Goal: Information Seeking & Learning: Learn about a topic

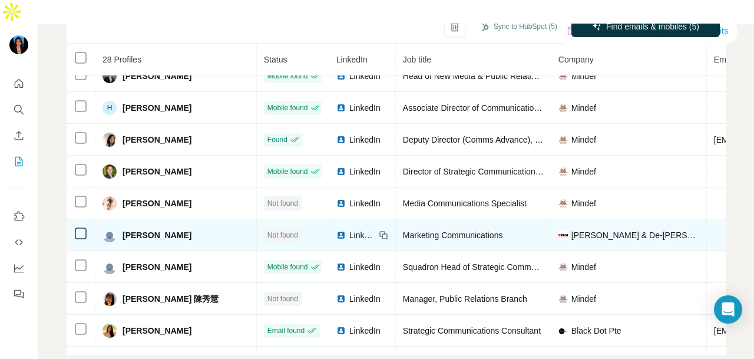
scroll to position [615, 0]
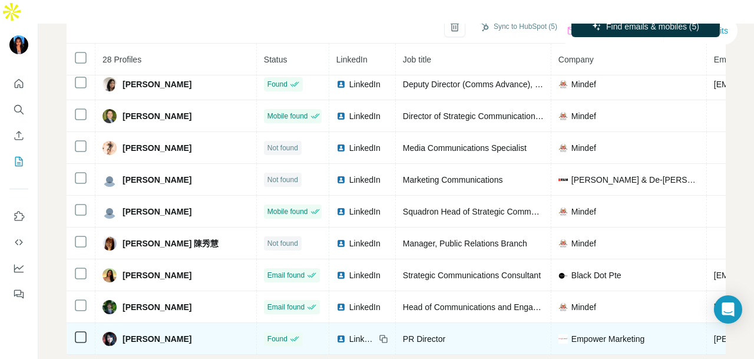
click at [336, 333] on div "LinkedIn" at bounding box center [362, 339] width 52 height 12
click at [349, 333] on span "LinkedIn" at bounding box center [362, 339] width 26 height 12
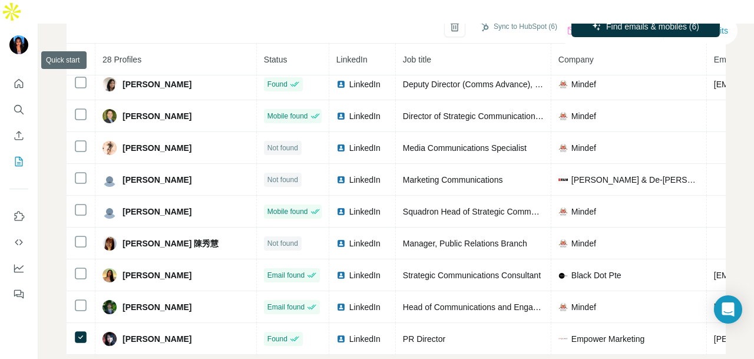
drag, startPoint x: 22, startPoint y: 66, endPoint x: 24, endPoint y: 47, distance: 19.5
click at [24, 66] on div at bounding box center [19, 185] width 38 height 238
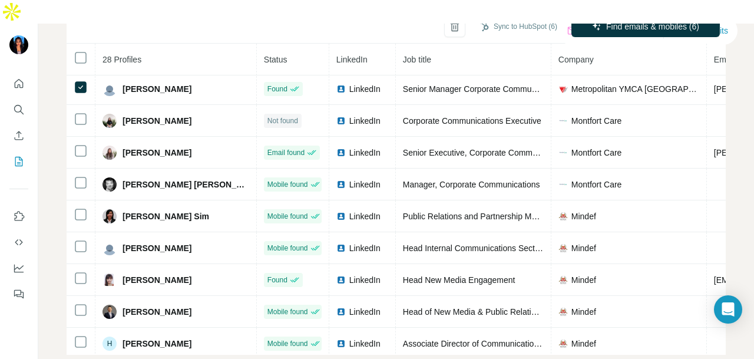
scroll to position [261, 0]
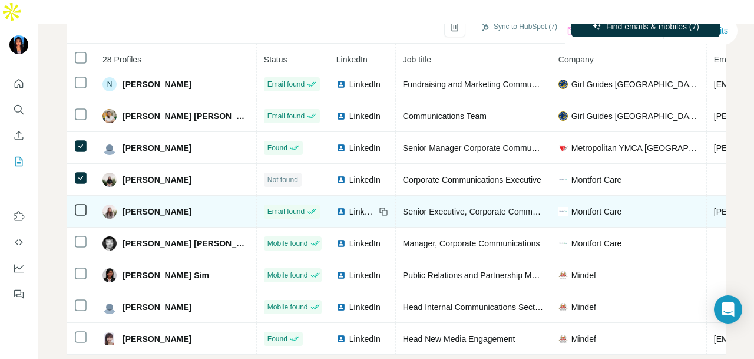
click at [349, 205] on span "LinkedIn" at bounding box center [362, 211] width 26 height 12
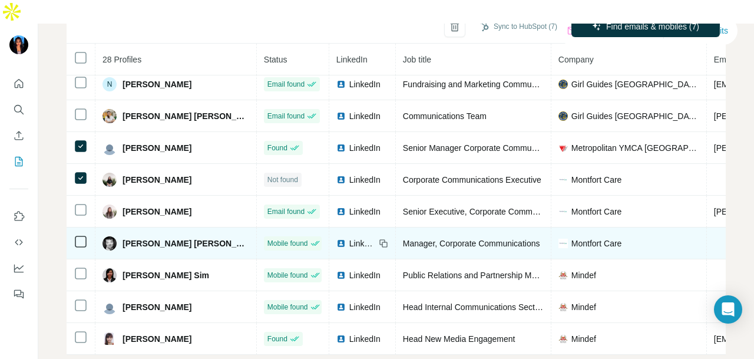
click at [349, 237] on span "LinkedIn" at bounding box center [362, 243] width 26 height 12
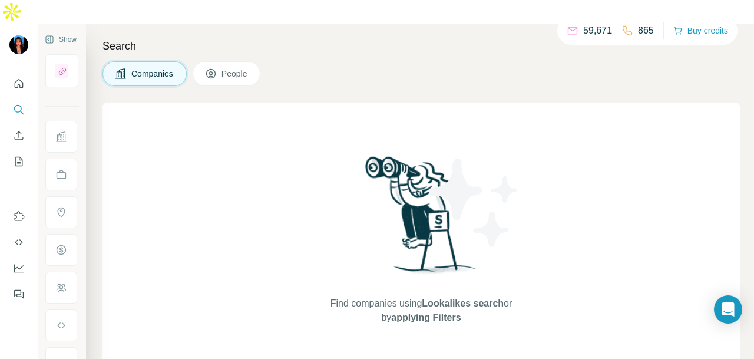
click at [147, 61] on button "Companies" at bounding box center [144, 73] width 84 height 25
click at [221, 61] on button "People" at bounding box center [227, 73] width 68 height 25
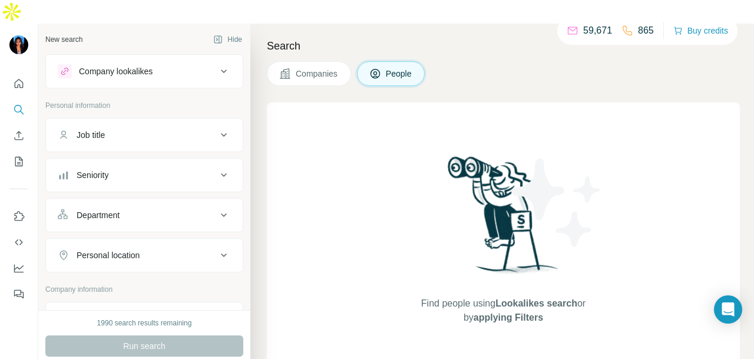
click at [288, 68] on icon at bounding box center [285, 73] width 10 height 10
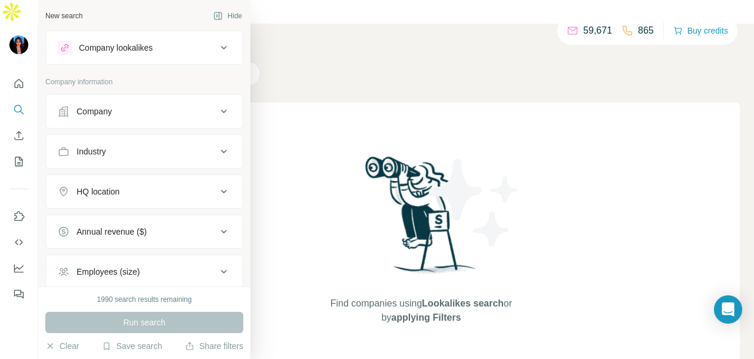
click at [137, 113] on div "Company" at bounding box center [137, 111] width 159 height 12
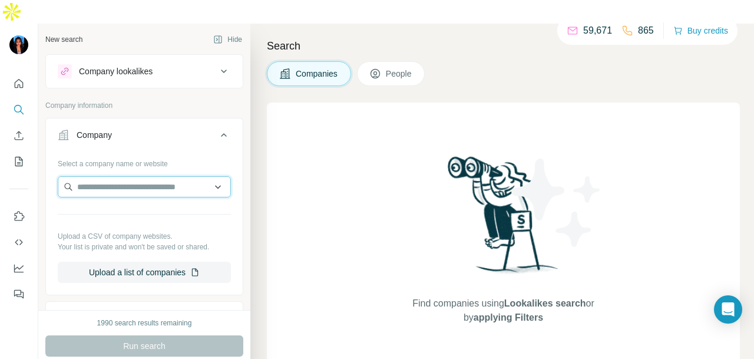
click at [135, 176] on input "text" at bounding box center [144, 186] width 173 height 21
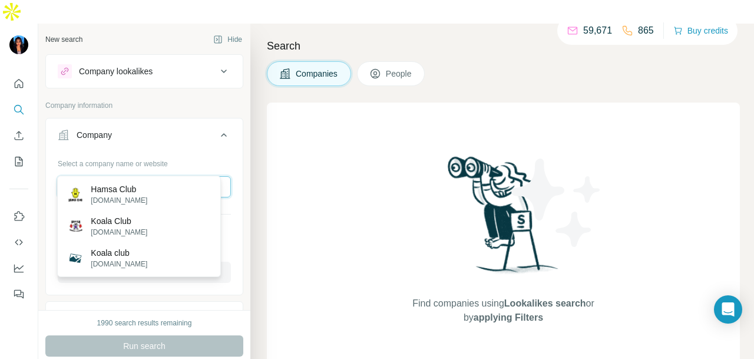
type input "**********"
click at [167, 176] on input "**********" at bounding box center [144, 186] width 173 height 21
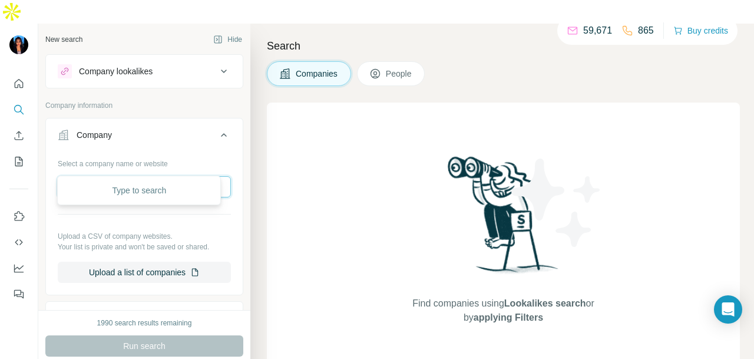
paste input "**********"
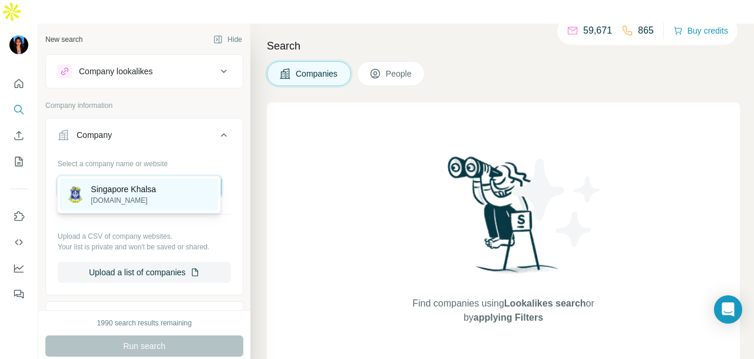
type input "**********"
click at [191, 191] on div "Singapore Khalsa [DOMAIN_NAME]" at bounding box center [139, 194] width 158 height 32
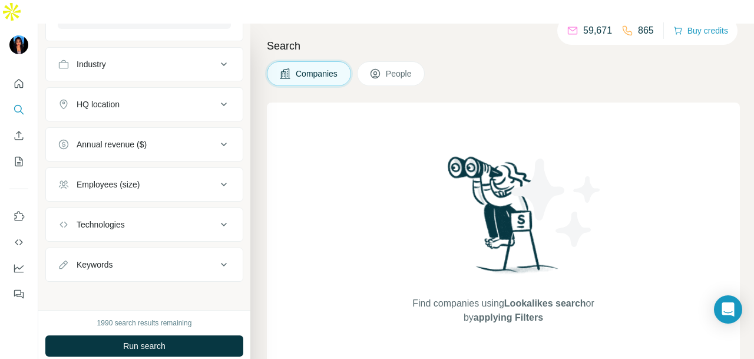
scroll to position [296, 0]
click at [168, 217] on div "Technologies" at bounding box center [137, 223] width 159 height 12
click at [197, 177] on div "Employees (size)" at bounding box center [137, 183] width 159 height 12
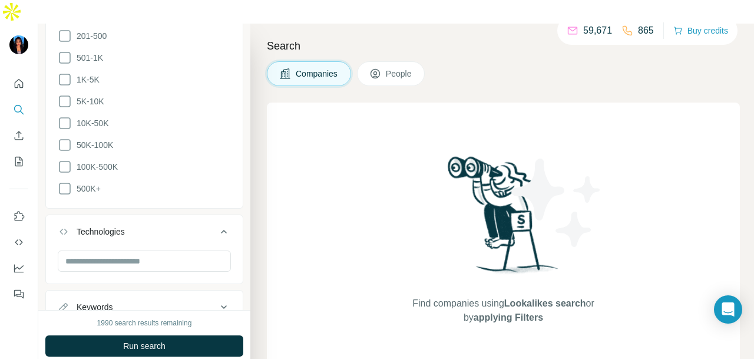
scroll to position [597, 0]
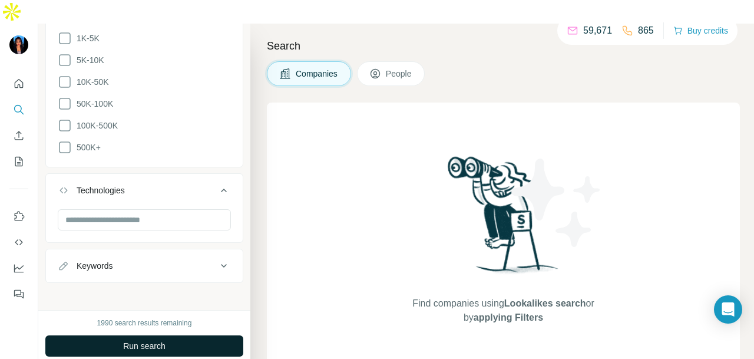
click at [146, 340] on span "Run search" at bounding box center [144, 346] width 42 height 12
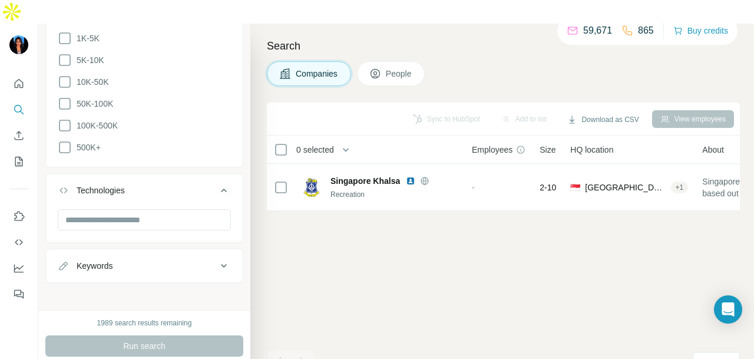
click at [402, 68] on span "People" at bounding box center [399, 74] width 27 height 12
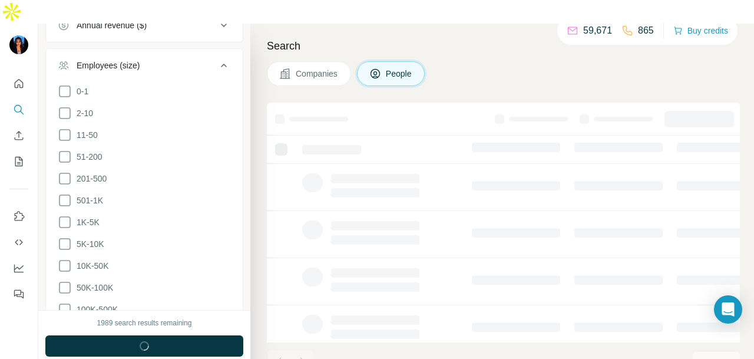
scroll to position [779, 0]
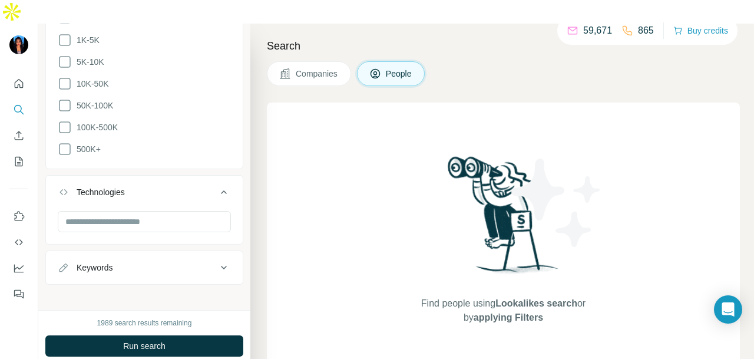
scroll to position [661, 0]
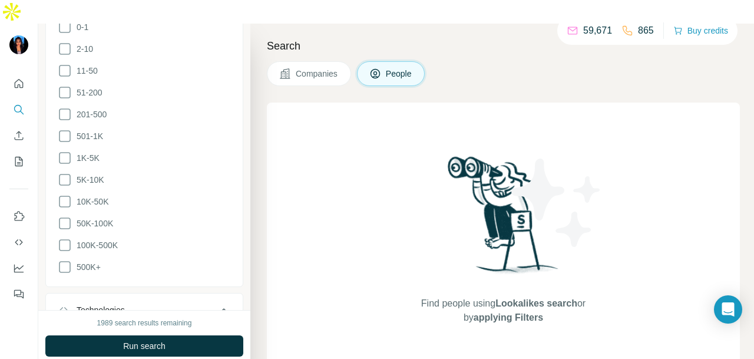
click at [294, 61] on button "Companies" at bounding box center [309, 73] width 84 height 25
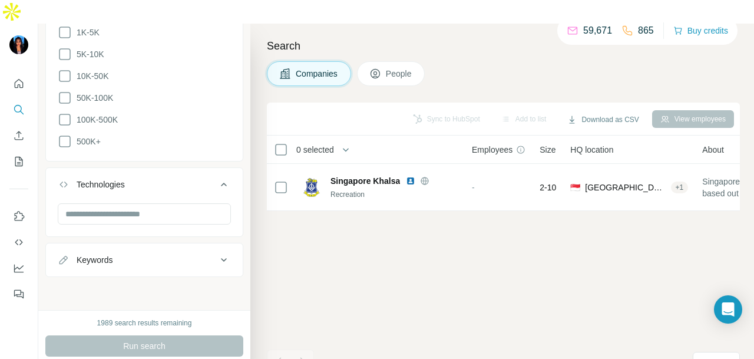
scroll to position [479, 0]
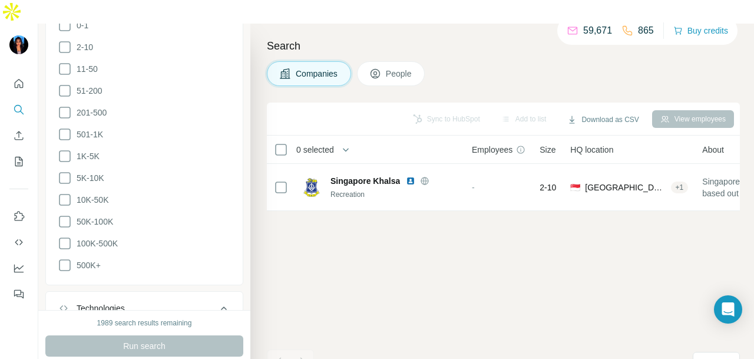
click at [665, 110] on div "View employees" at bounding box center [693, 119] width 82 height 18
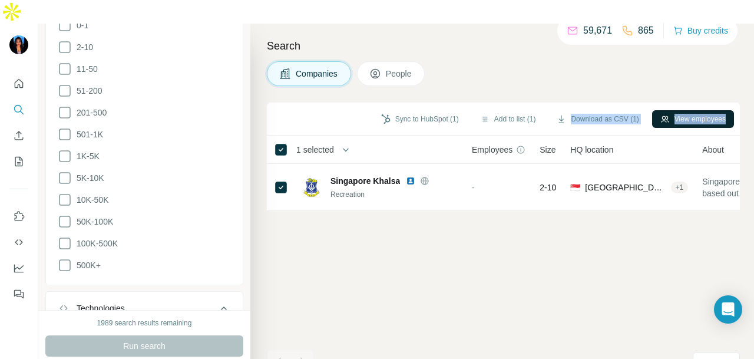
click at [674, 110] on button "View employees" at bounding box center [693, 119] width 82 height 18
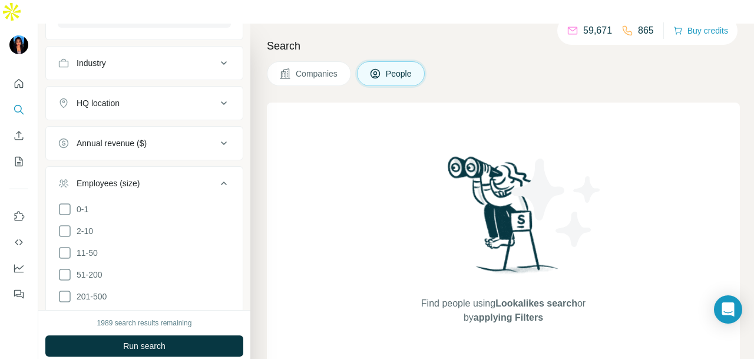
scroll to position [661, 0]
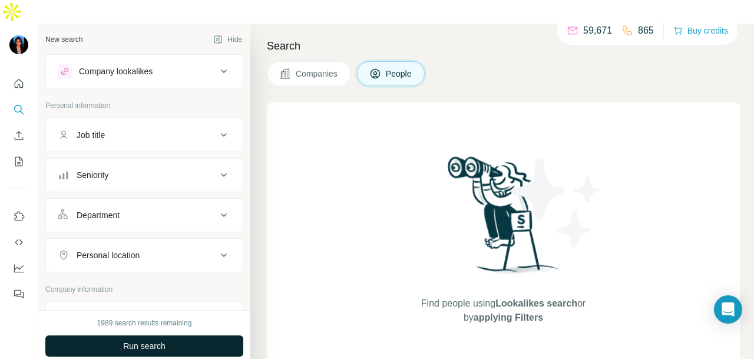
click at [176, 335] on button "Run search" at bounding box center [144, 345] width 198 height 21
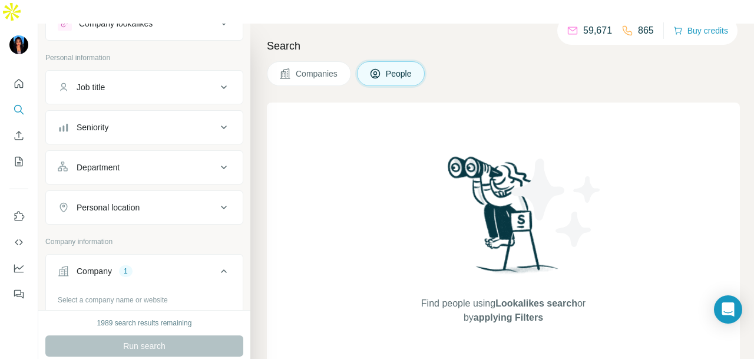
scroll to position [59, 0]
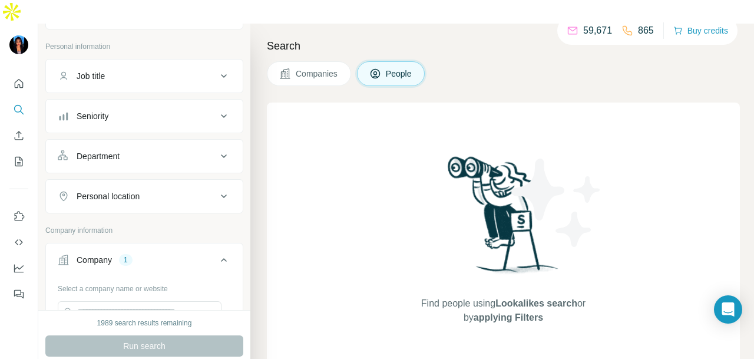
click at [173, 150] on div "Department" at bounding box center [137, 156] width 159 height 12
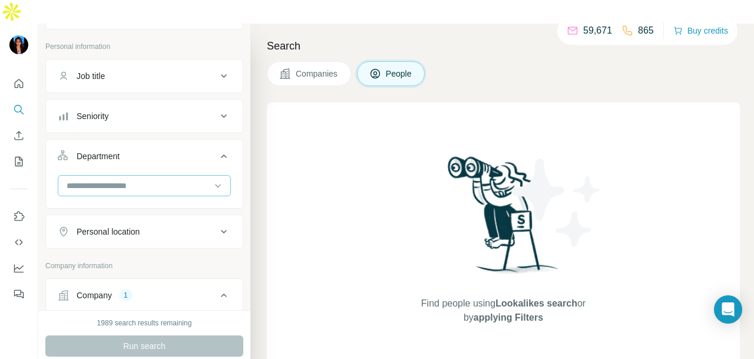
click at [162, 179] on input at bounding box center [137, 185] width 145 height 13
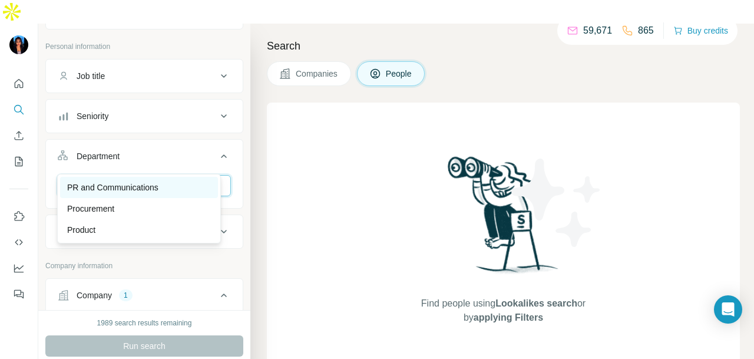
type input "**"
click at [164, 190] on div "PR and Communications" at bounding box center [139, 187] width 144 height 12
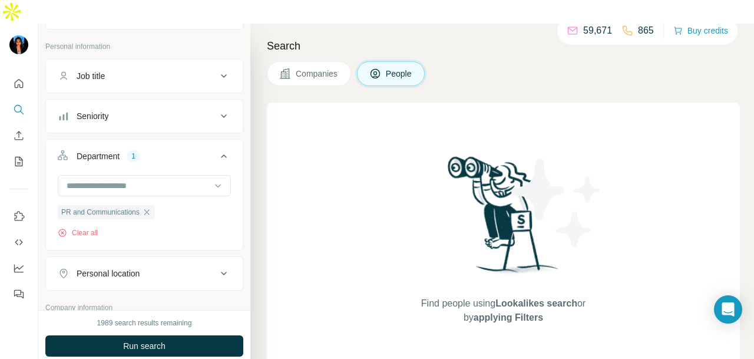
click at [171, 335] on button "Run search" at bounding box center [144, 345] width 198 height 21
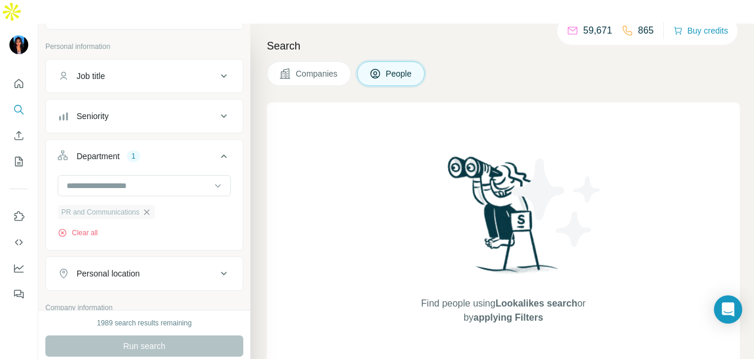
click at [148, 207] on icon "button" at bounding box center [146, 211] width 9 height 9
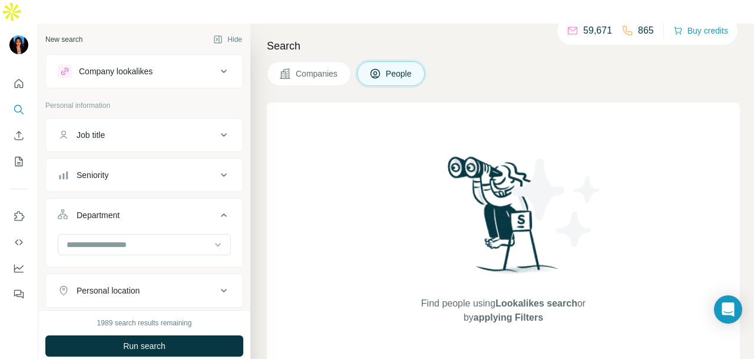
click at [187, 64] on div "Company lookalikes" at bounding box center [137, 71] width 159 height 14
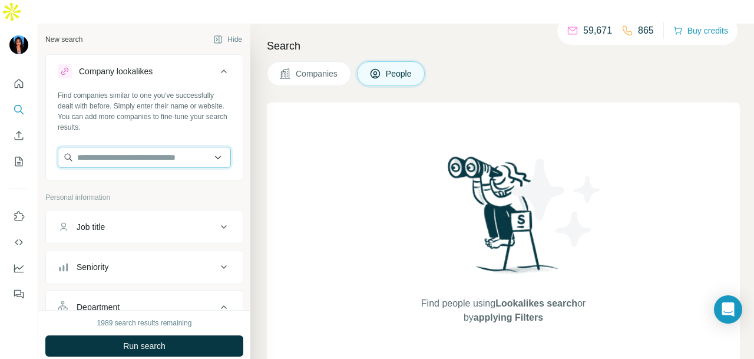
click at [160, 147] on input "text" at bounding box center [144, 157] width 173 height 21
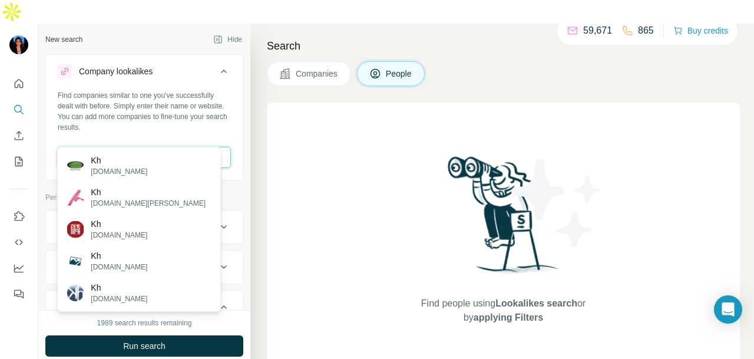
type input "******"
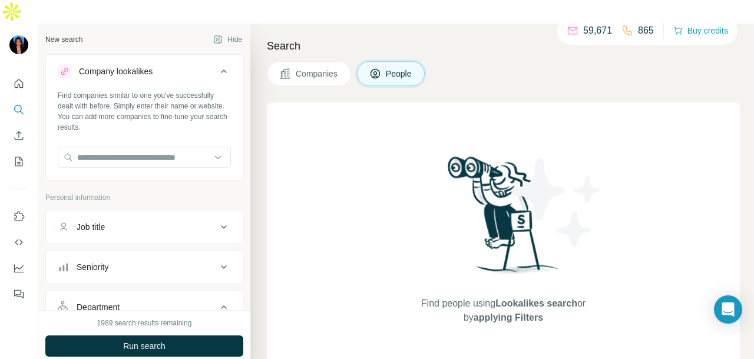
click at [310, 170] on div "Find people using Lookalikes search or by applying Filters" at bounding box center [503, 238] width 473 height 273
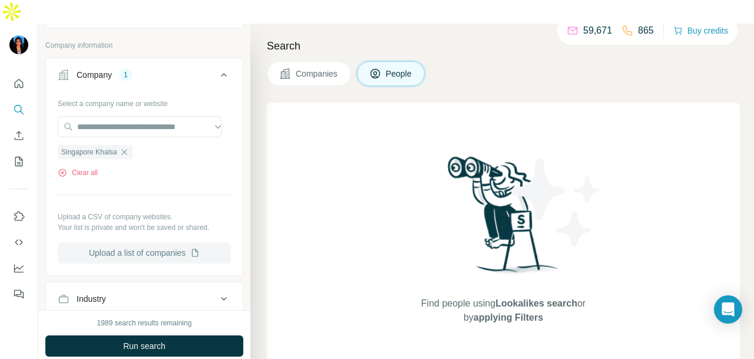
scroll to position [353, 0]
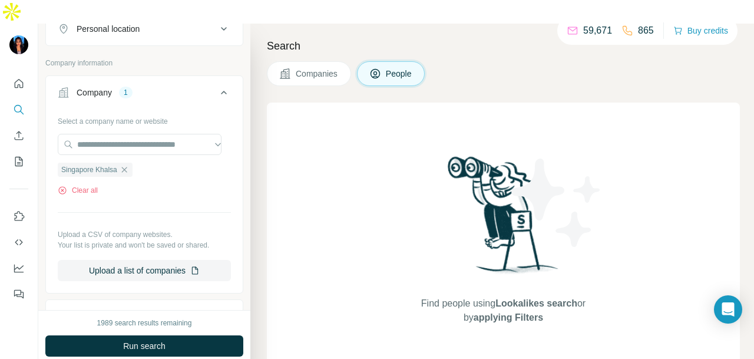
click at [298, 68] on span "Companies" at bounding box center [317, 74] width 43 height 12
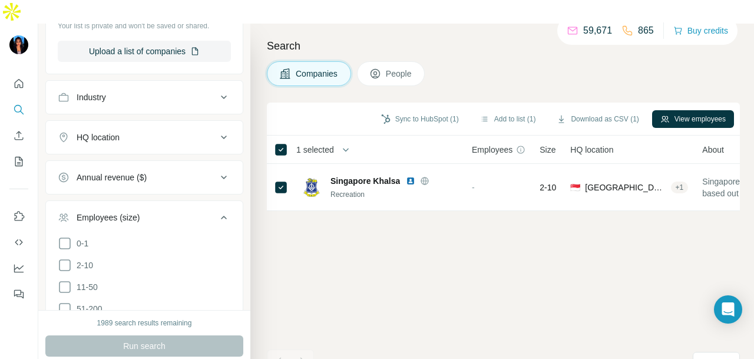
scroll to position [135, 0]
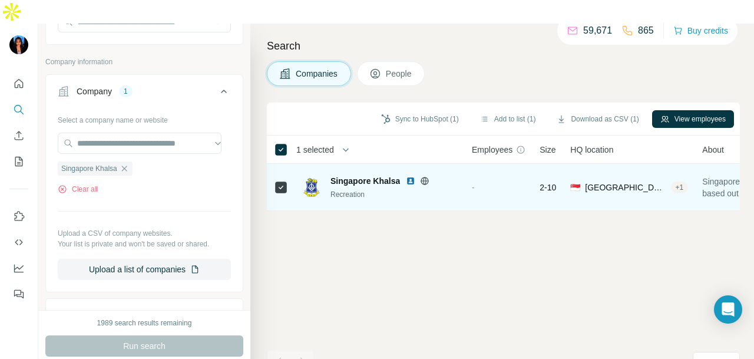
drag, startPoint x: 373, startPoint y: 187, endPoint x: 450, endPoint y: 181, distance: 77.3
click at [450, 181] on td "Singapore Khalsa Recreation" at bounding box center [380, 187] width 170 height 47
drag, startPoint x: 414, startPoint y: 186, endPoint x: 561, endPoint y: 184, distance: 146.6
click at [0, 0] on tr "Singapore Khalsa Recreation - 2-10 🇸🇬 [GEOGRAPHIC_DATA] + 1 [GEOGRAPHIC_DATA] K…" at bounding box center [0, 0] width 0 height 0
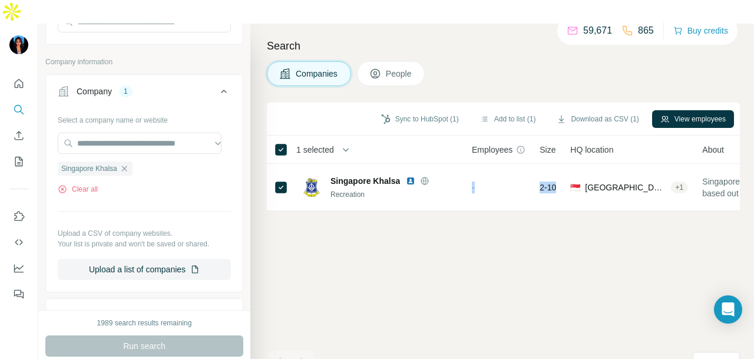
click at [466, 193] on div "Sync to HubSpot (1) Add to list (1) Download as CSV (1) View employees 1 select…" at bounding box center [503, 242] width 473 height 280
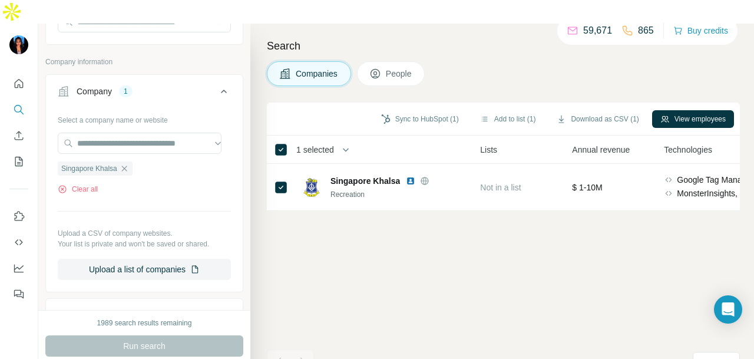
drag, startPoint x: 467, startPoint y: 190, endPoint x: 558, endPoint y: 191, distance: 90.7
click at [558, 191] on div "Sync to HubSpot (1) Add to list (1) Download as CSV (1) View employees 1 select…" at bounding box center [503, 242] width 473 height 280
drag, startPoint x: 540, startPoint y: 190, endPoint x: 622, endPoint y: 188, distance: 81.9
click at [622, 188] on div "1 selected Companies Employees Size HQ location About Lists Annual revenue Tech…" at bounding box center [503, 172] width 473 height 75
click at [631, 191] on div "Sync to HubSpot (1) Add to list (1) Download as CSV (1) View employees 1 select…" at bounding box center [503, 242] width 473 height 280
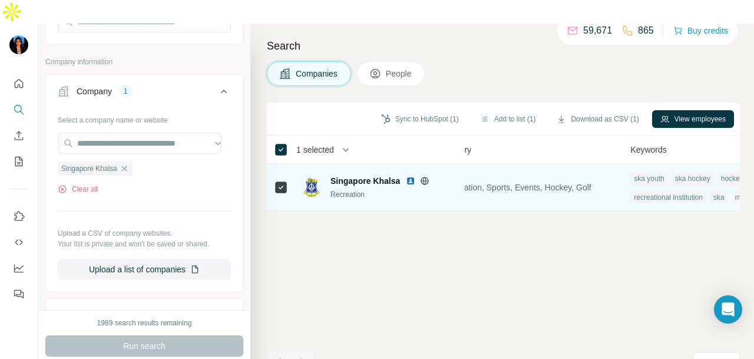
scroll to position [0, 900]
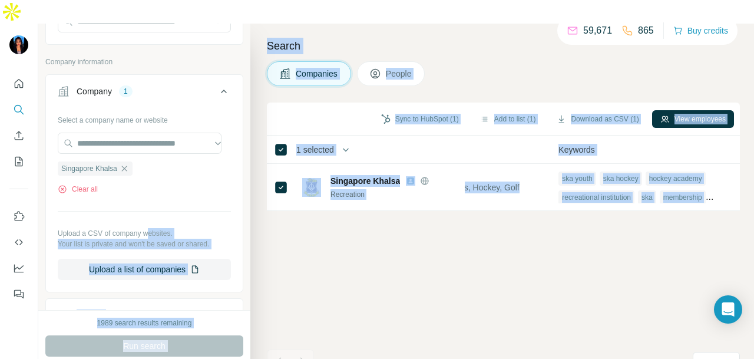
drag, startPoint x: 466, startPoint y: 191, endPoint x: 124, endPoint y: 181, distance: 342.2
click at [152, 188] on div "New search Hide Company lookalikes Find companies similar to one you've success…" at bounding box center [395, 203] width 715 height 359
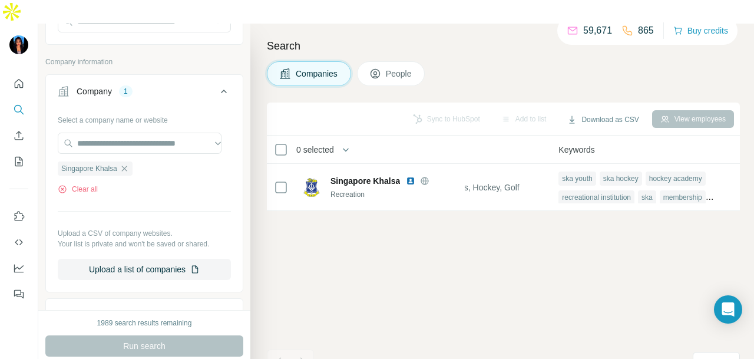
click at [425, 285] on div "Sync to HubSpot Add to list Download as CSV View employees 0 selected Companies…" at bounding box center [503, 242] width 473 height 280
click at [127, 165] on icon "button" at bounding box center [123, 167] width 5 height 5
